Goal: Task Accomplishment & Management: Manage account settings

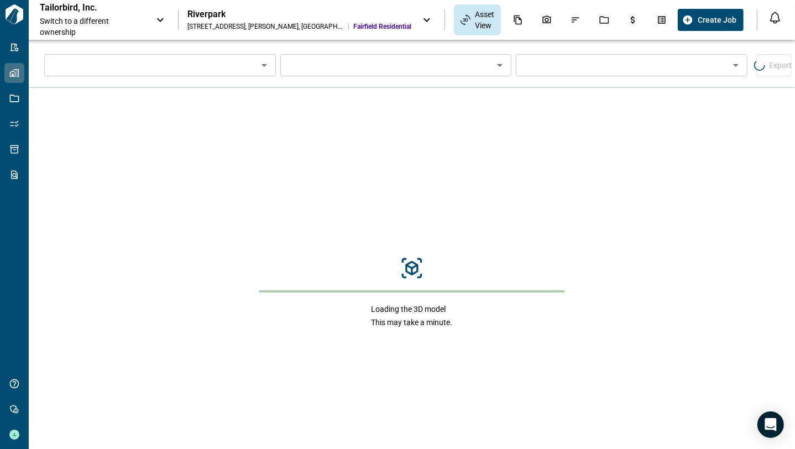
type input "****"
type input "**********"
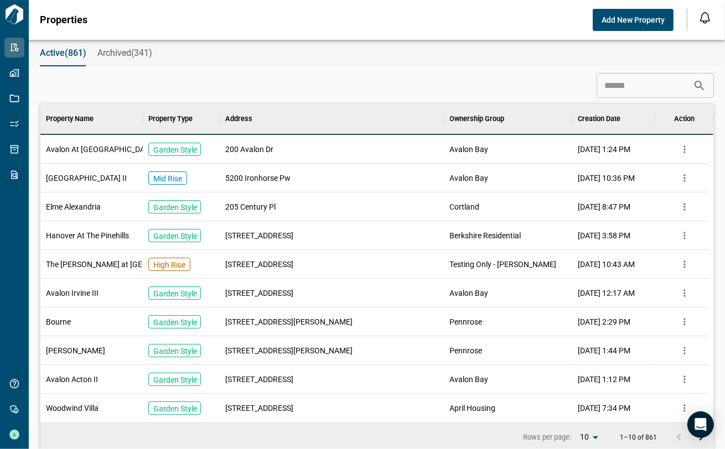
scroll to position [9, 4]
